Goal: Use online tool/utility: Utilize a website feature to perform a specific function

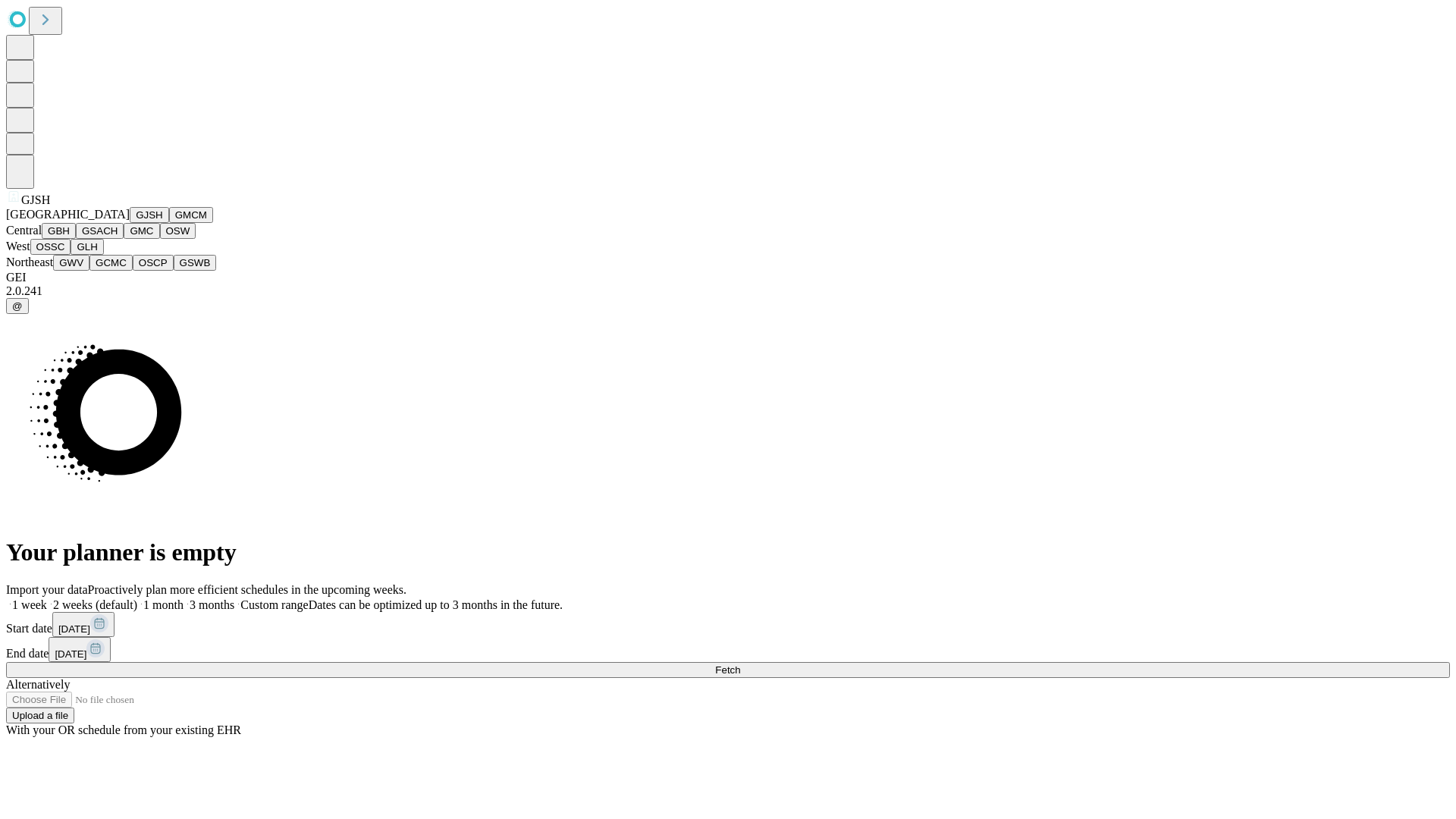
click at [130, 223] on button "GJSH" at bounding box center [149, 214] width 39 height 16
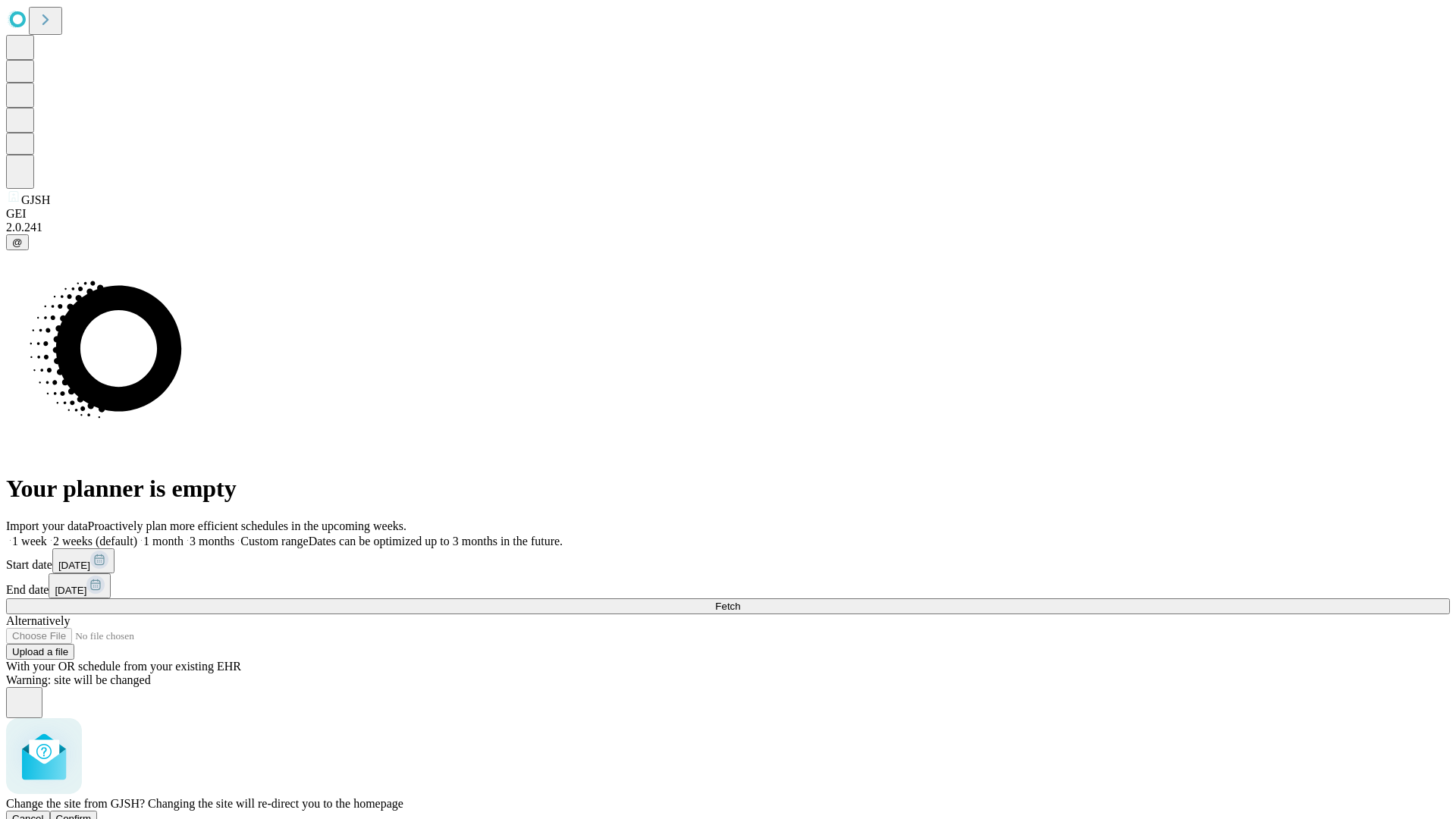
click at [92, 813] on span "Confirm" at bounding box center [73, 818] width 36 height 11
click at [183, 535] on label "1 month" at bounding box center [160, 541] width 47 height 13
click at [740, 601] on span "Fetch" at bounding box center [727, 606] width 25 height 11
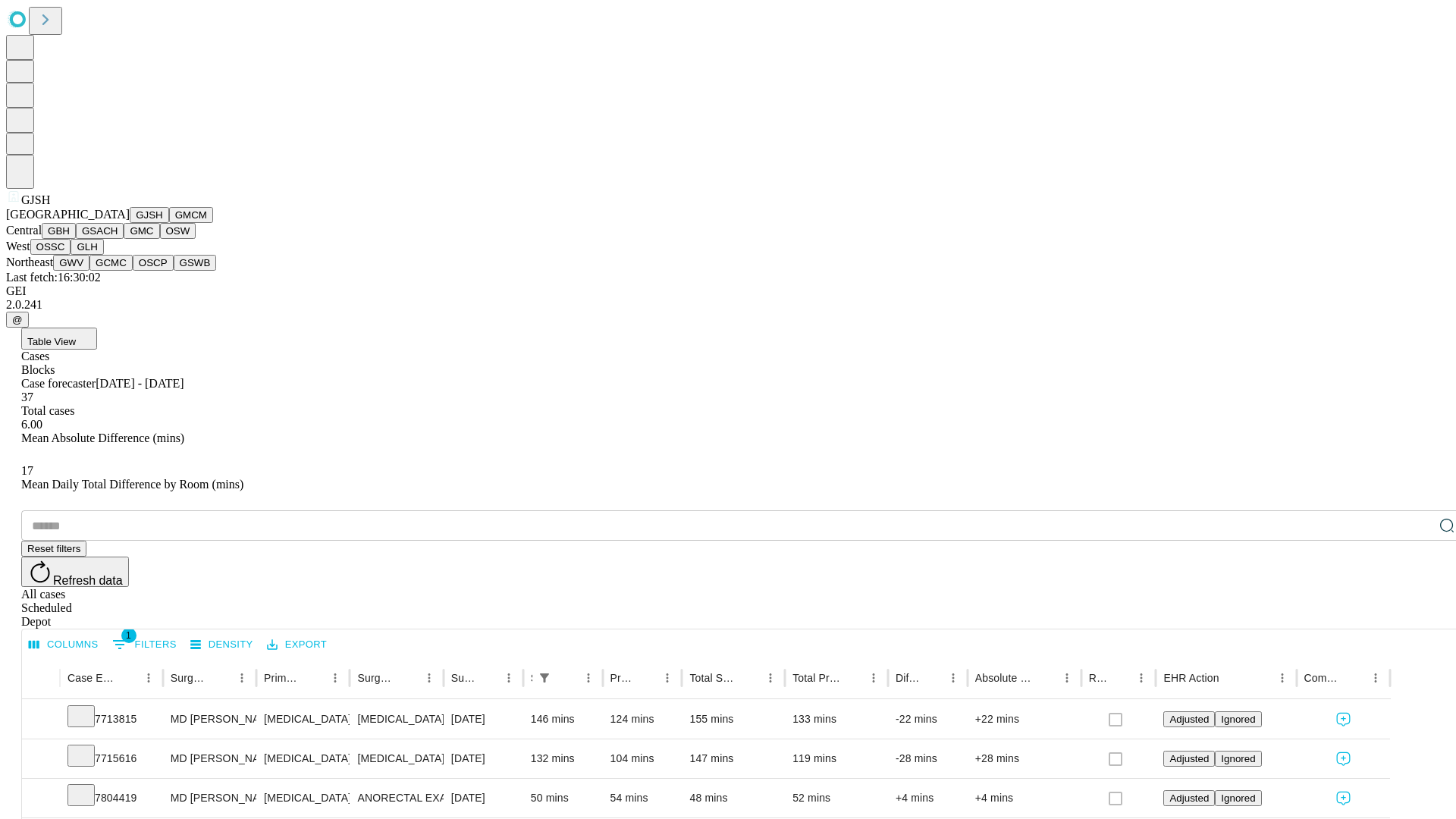
click at [169, 223] on button "GMCM" at bounding box center [191, 214] width 44 height 16
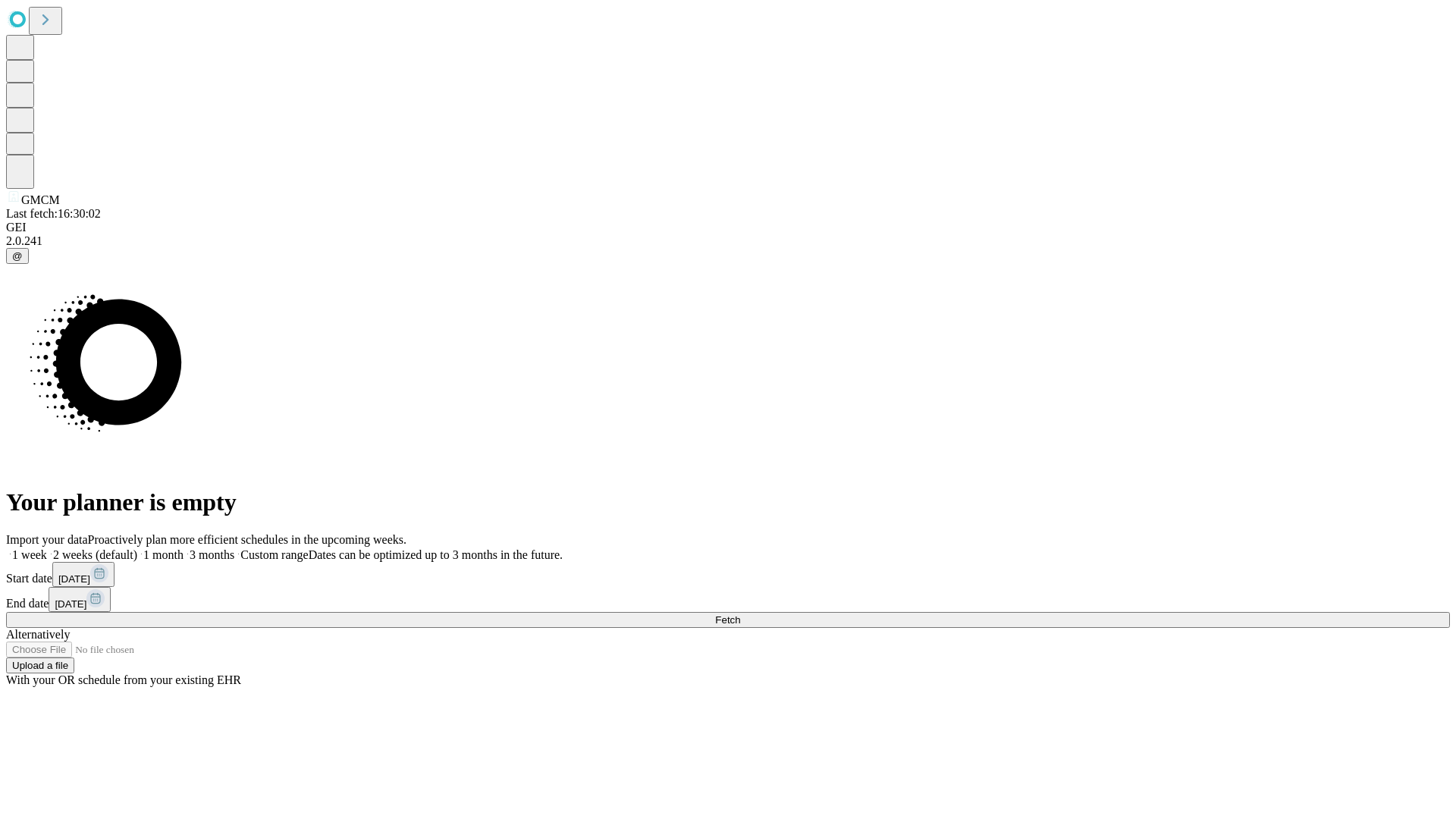
click at [740, 615] on span "Fetch" at bounding box center [727, 620] width 25 height 11
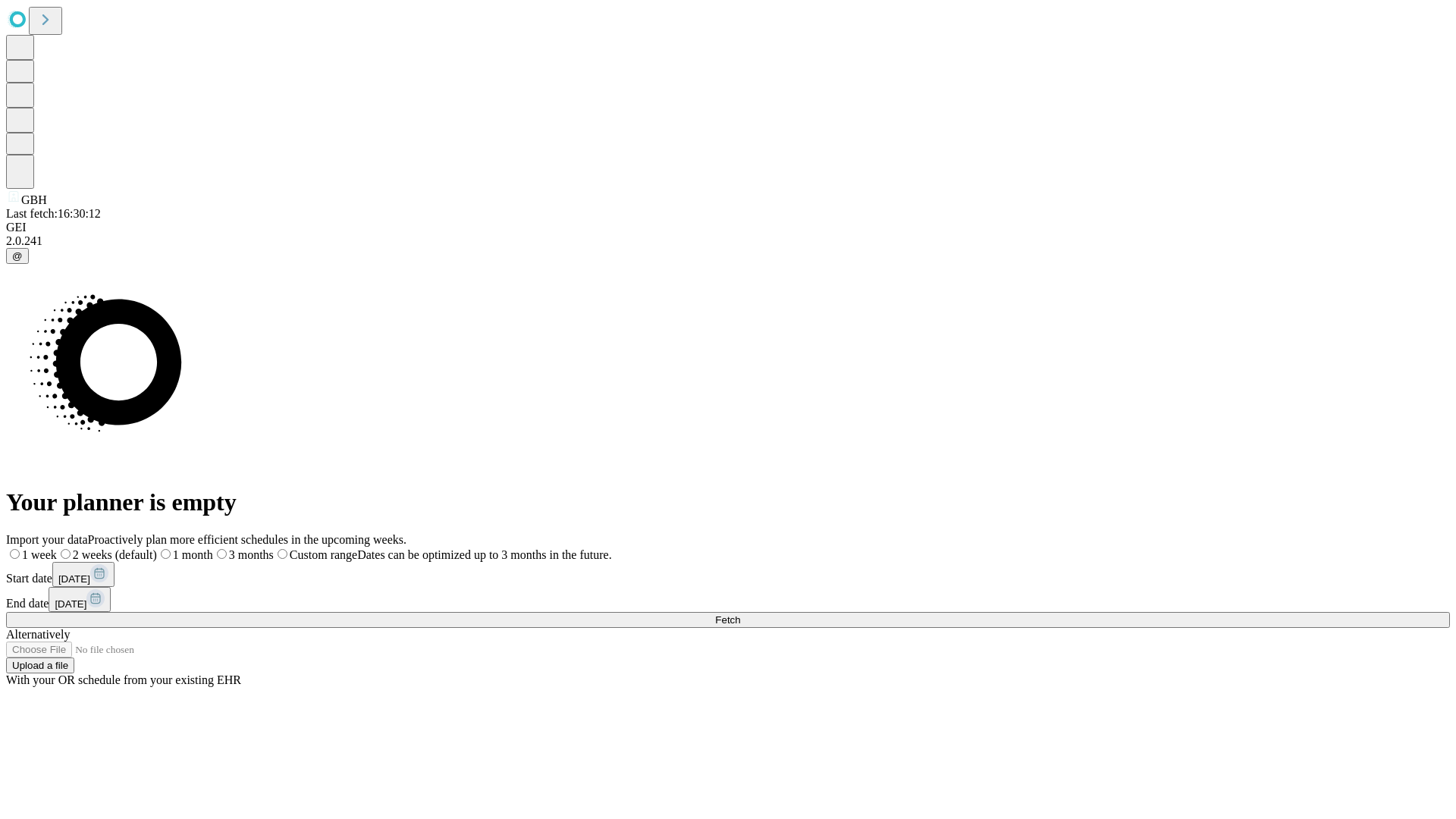
click at [213, 549] on label "1 month" at bounding box center [184, 555] width 56 height 13
click at [740, 615] on span "Fetch" at bounding box center [727, 620] width 25 height 11
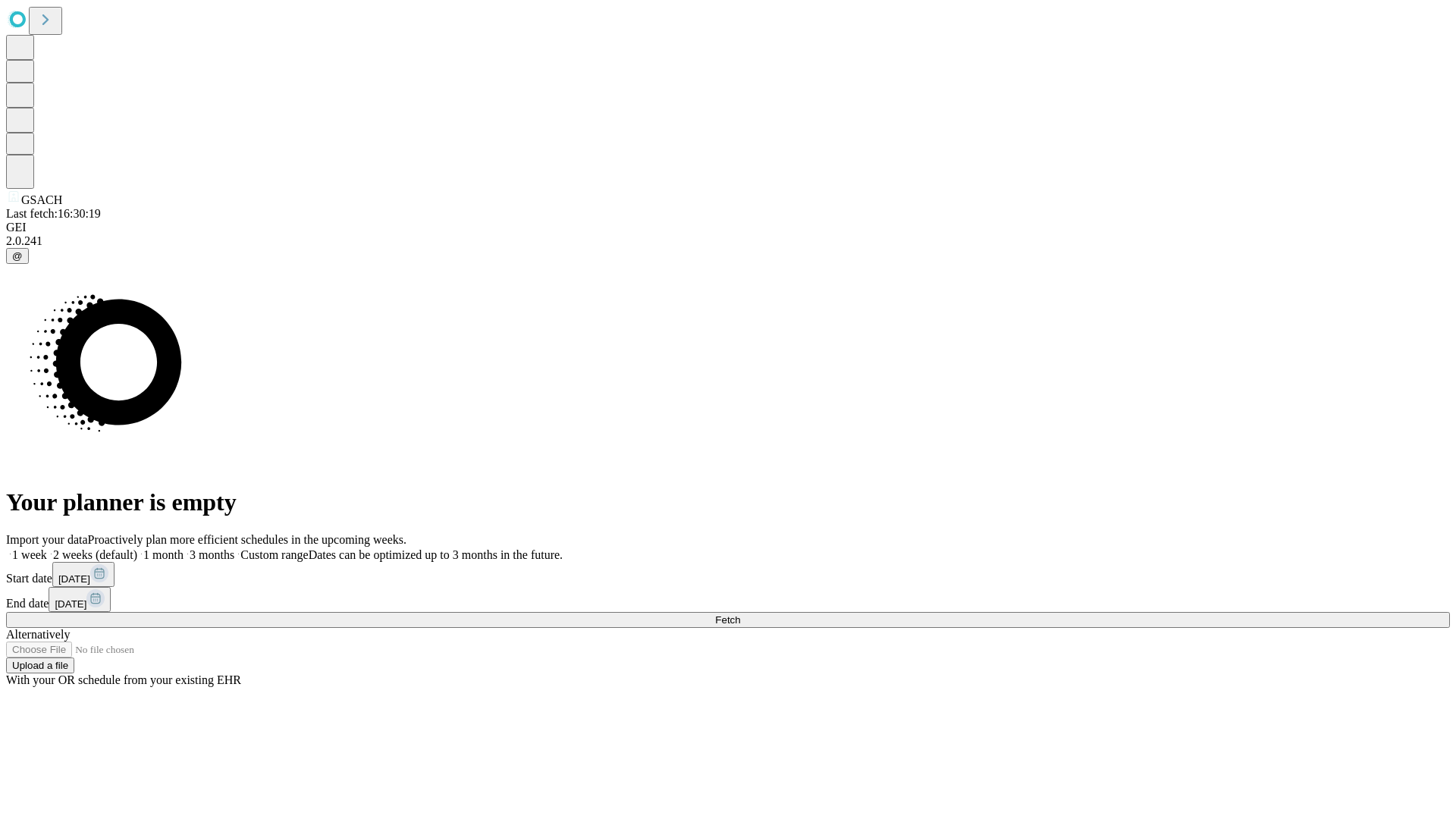
click at [740, 615] on span "Fetch" at bounding box center [727, 620] width 25 height 11
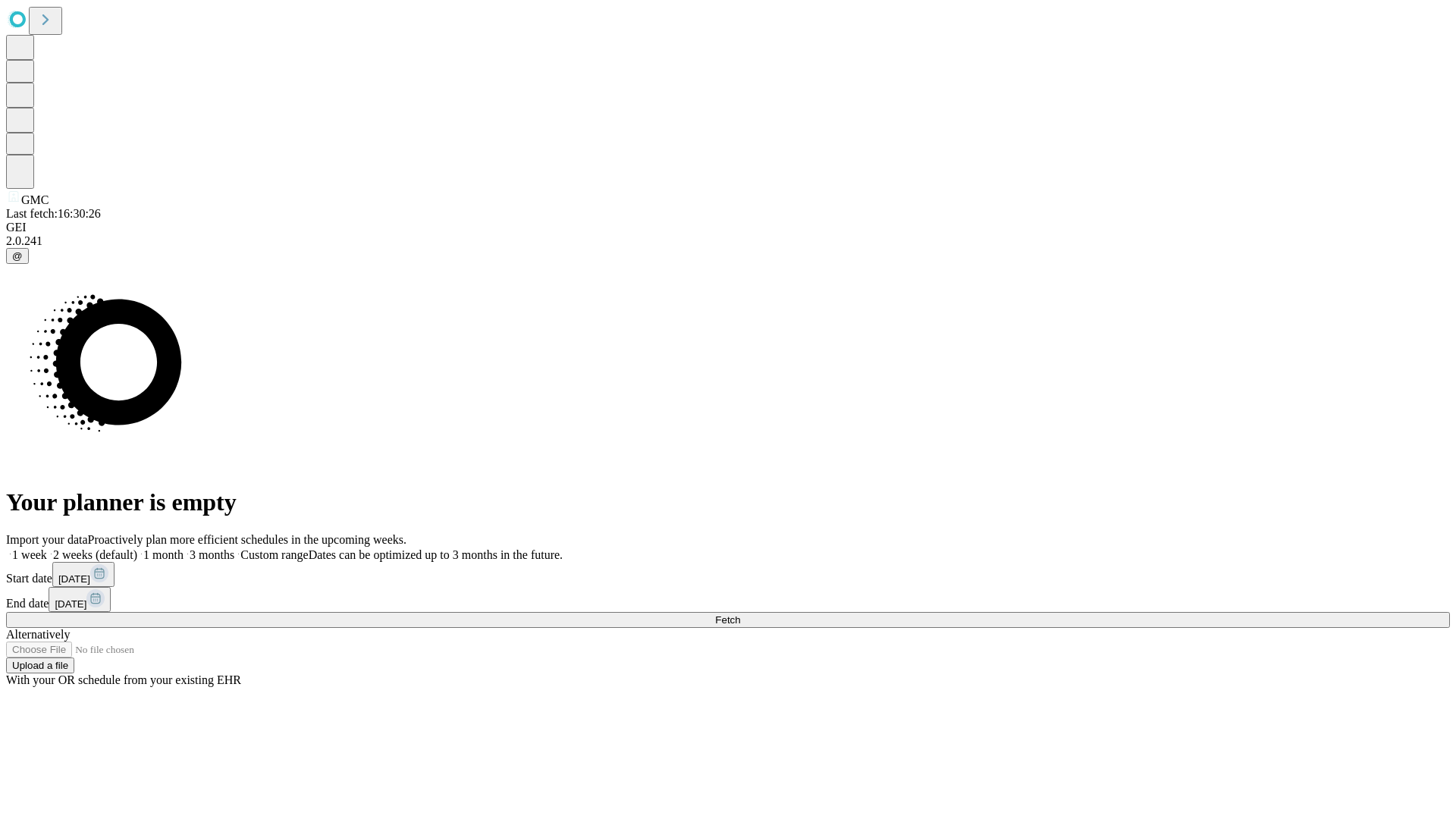
click at [183, 549] on label "1 month" at bounding box center [160, 555] width 47 height 13
click at [740, 615] on span "Fetch" at bounding box center [727, 620] width 25 height 11
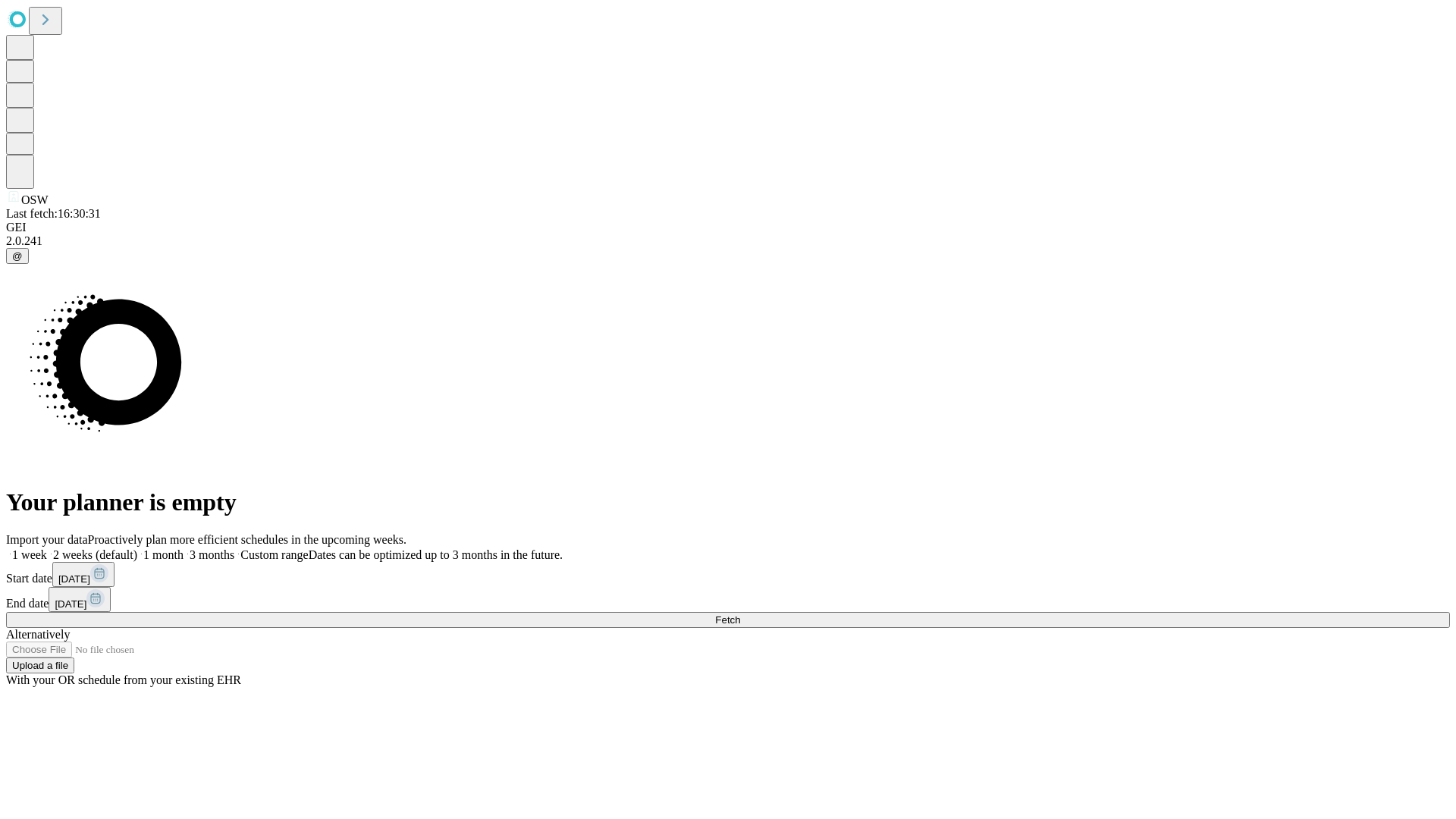
click at [183, 549] on label "1 month" at bounding box center [160, 555] width 47 height 13
click at [740, 615] on span "Fetch" at bounding box center [727, 620] width 25 height 11
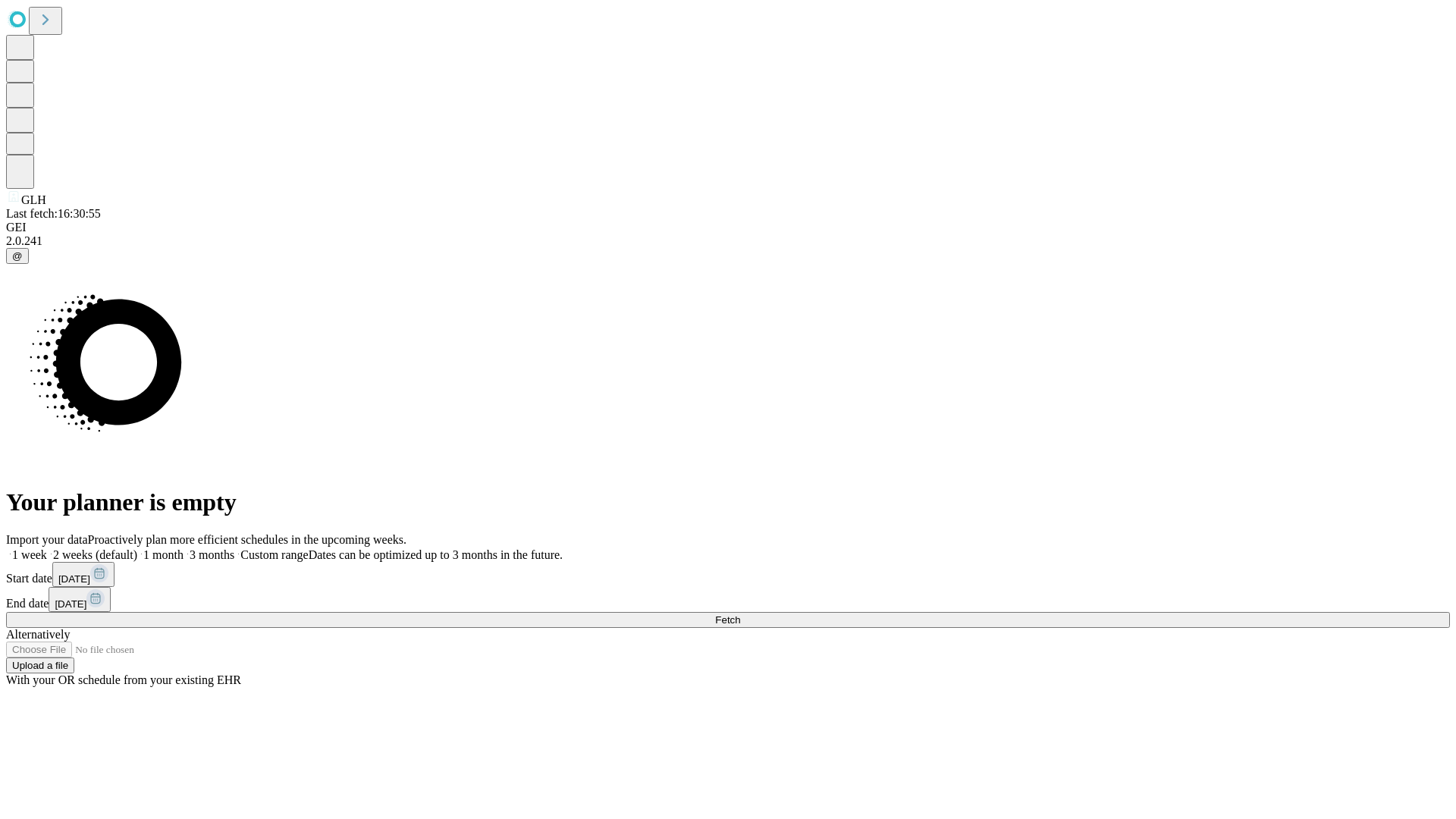
click at [740, 615] on span "Fetch" at bounding box center [727, 620] width 25 height 11
click at [183, 549] on label "1 month" at bounding box center [160, 555] width 47 height 13
click at [740, 615] on span "Fetch" at bounding box center [727, 620] width 25 height 11
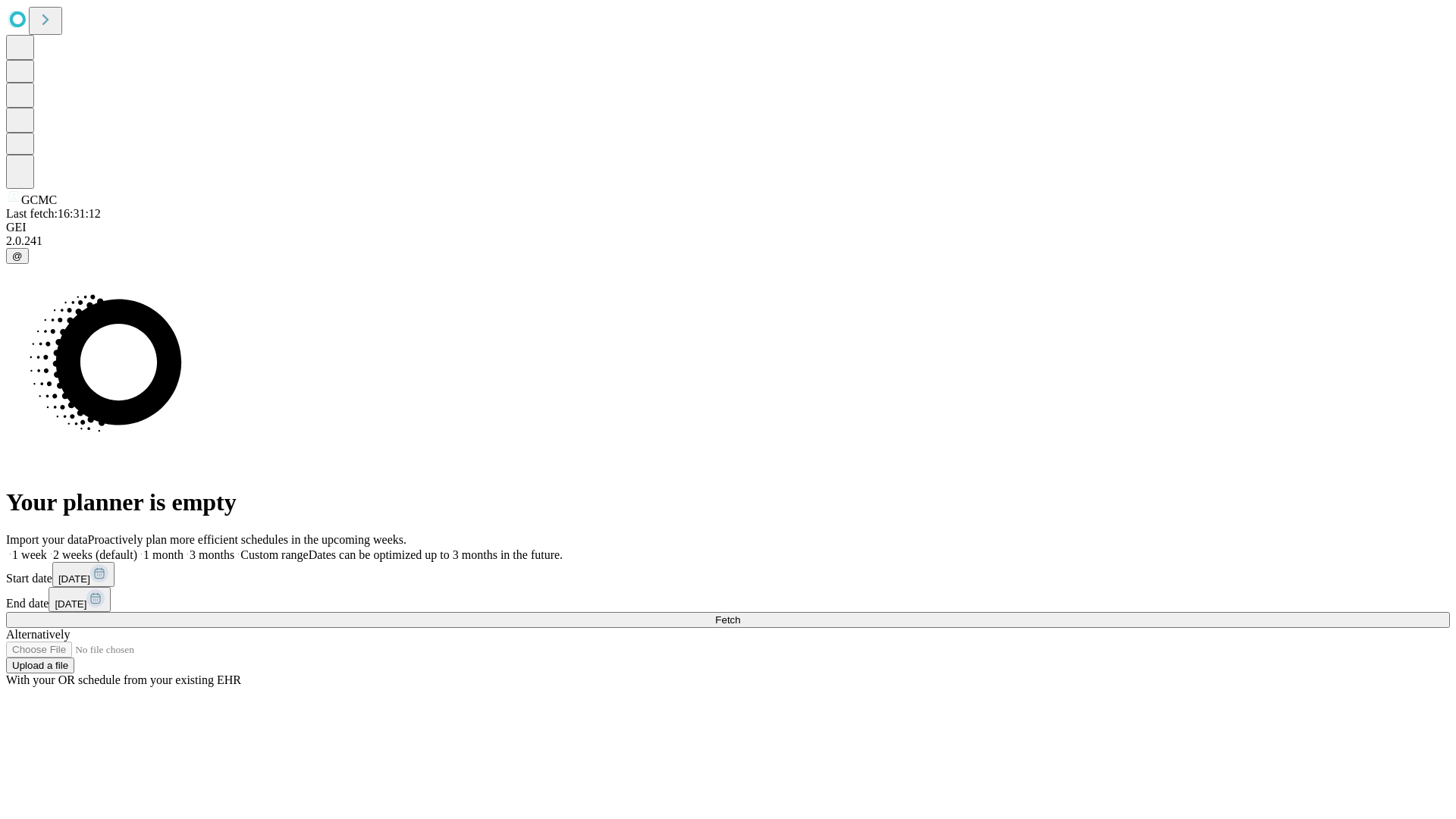
click at [183, 549] on label "1 month" at bounding box center [160, 555] width 47 height 13
click at [740, 615] on span "Fetch" at bounding box center [727, 620] width 25 height 11
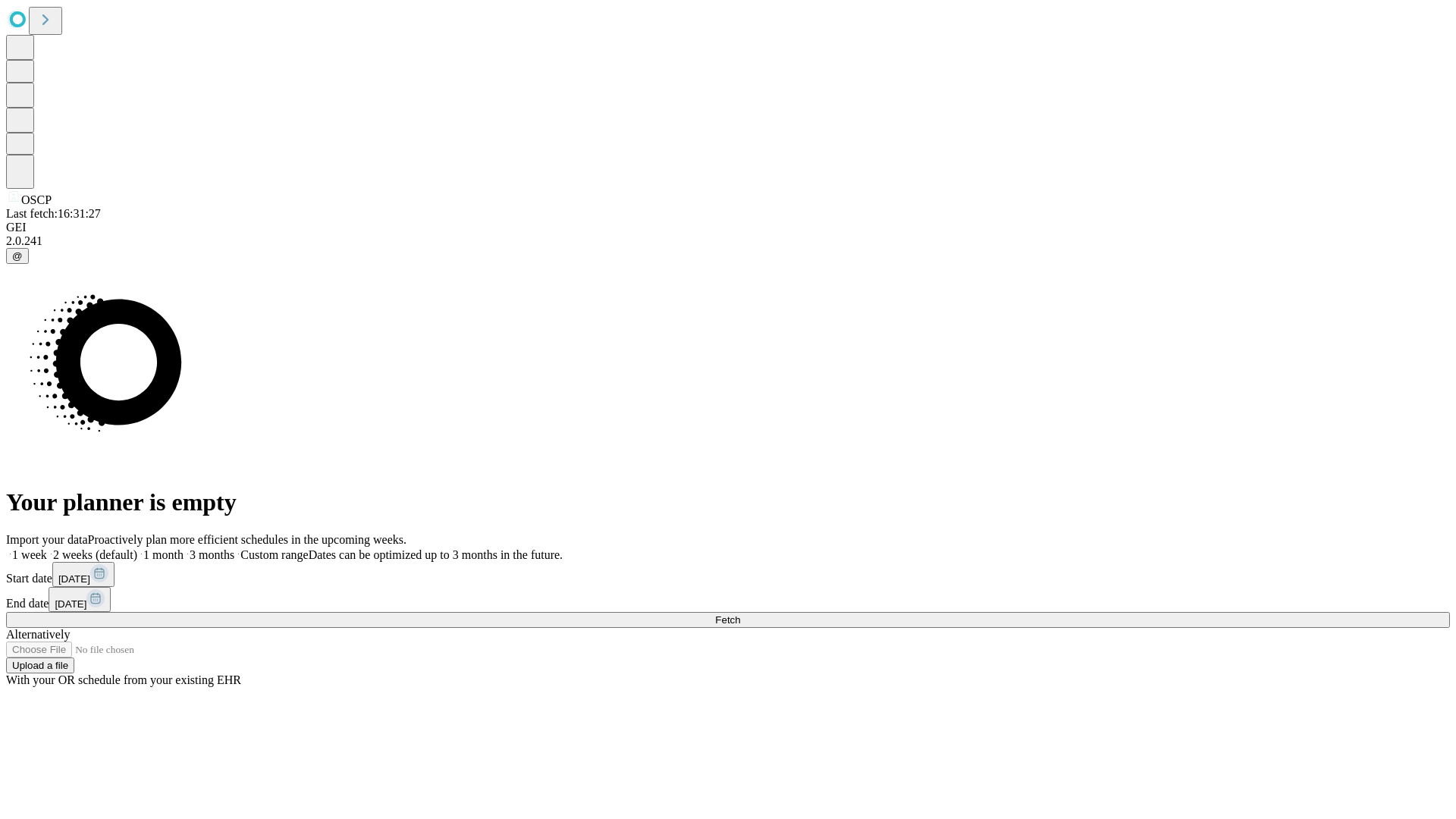
click at [183, 549] on label "1 month" at bounding box center [160, 555] width 47 height 13
click at [740, 615] on span "Fetch" at bounding box center [727, 620] width 25 height 11
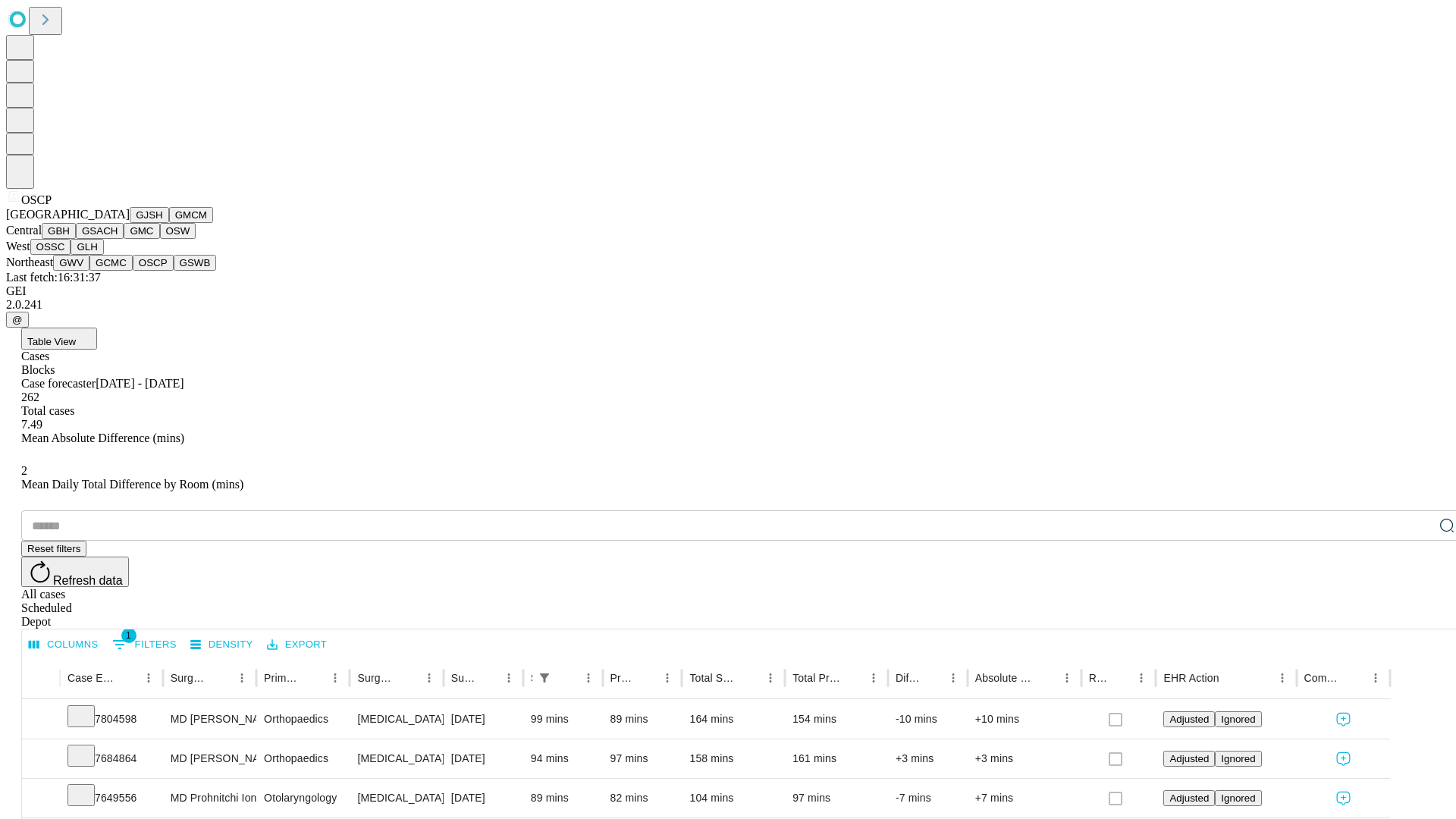
click at [174, 271] on button "GSWB" at bounding box center [195, 262] width 43 height 16
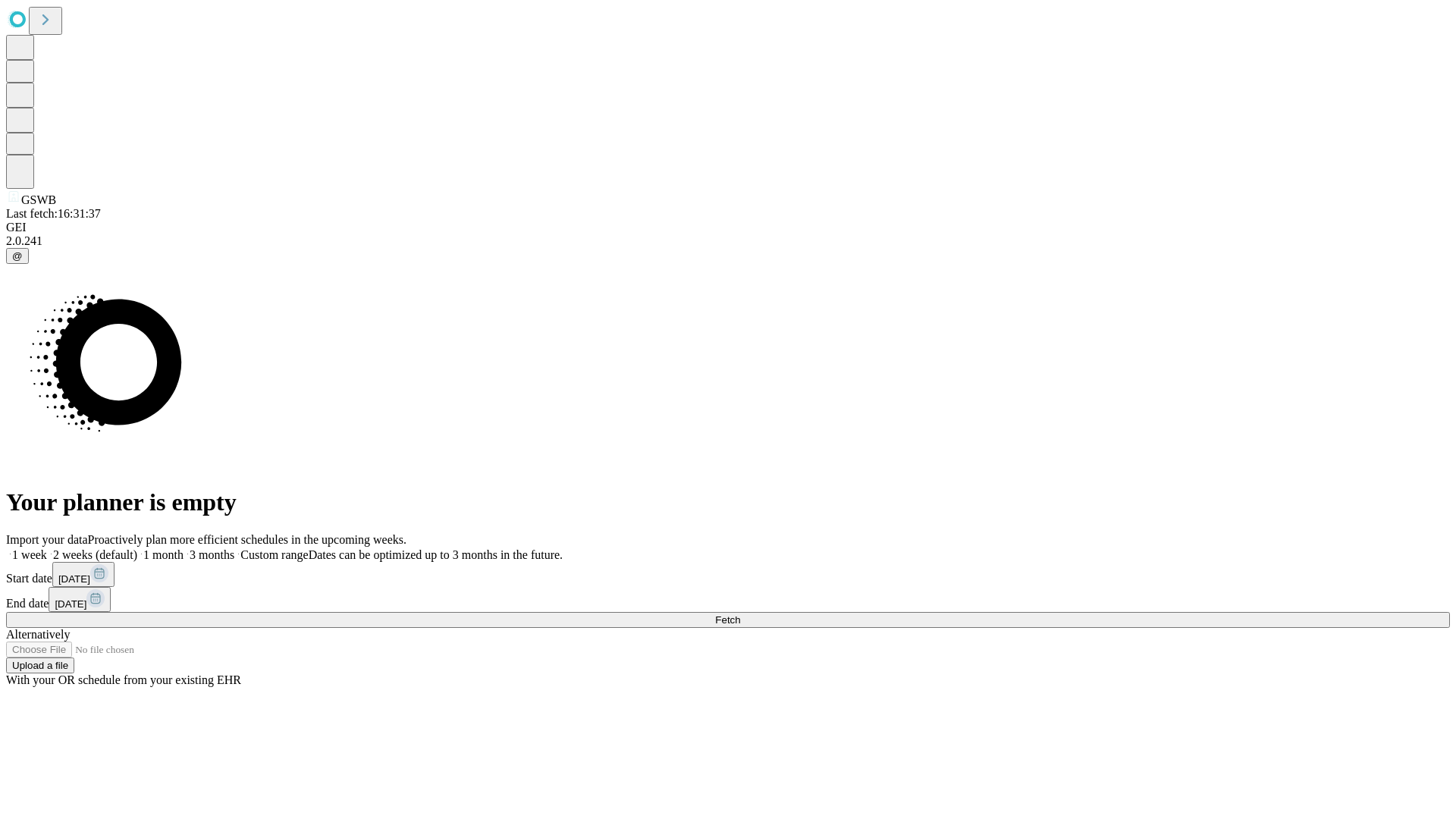
click at [183, 549] on label "1 month" at bounding box center [160, 555] width 47 height 13
click at [740, 615] on span "Fetch" at bounding box center [727, 620] width 25 height 11
